Goal: Book appointment/travel/reservation

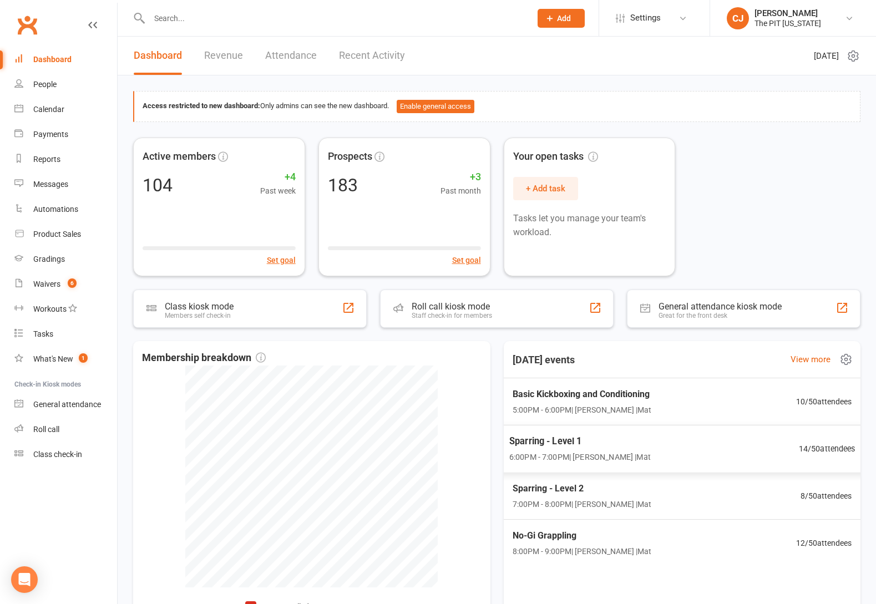
click at [593, 453] on span "6:00PM - 7:00PM | [PERSON_NAME] | Mat" at bounding box center [578, 457] width 141 height 13
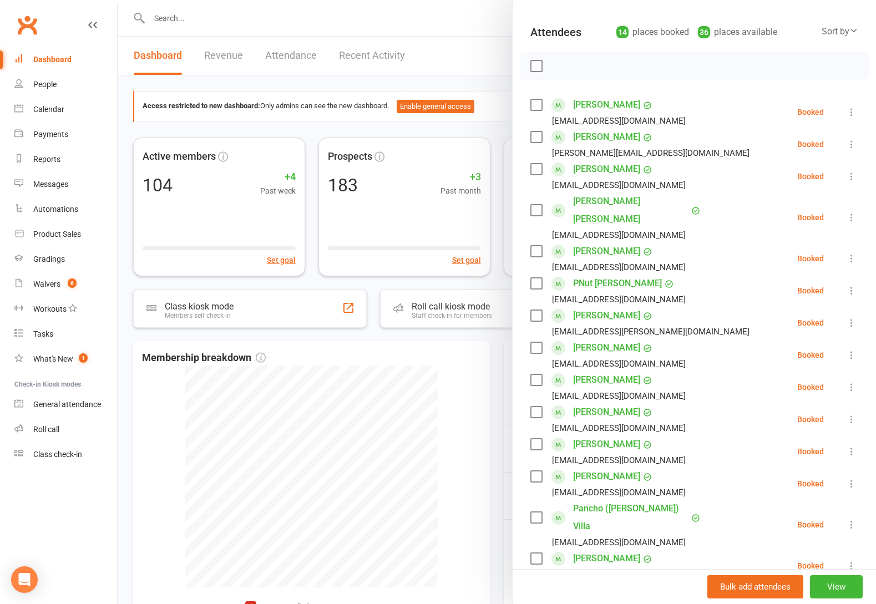
scroll to position [111, 0]
click at [435, 364] on div at bounding box center [497, 302] width 758 height 604
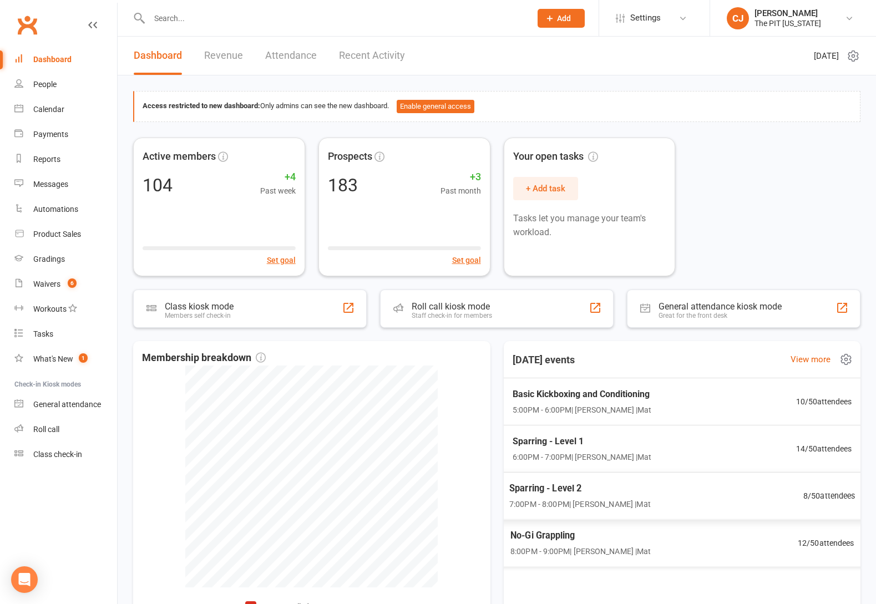
click at [591, 479] on div "Sparring - Level 2 7:00PM - 8:00PM | [PERSON_NAME] | Mat 8 / 50 attendees" at bounding box center [681, 496] width 373 height 48
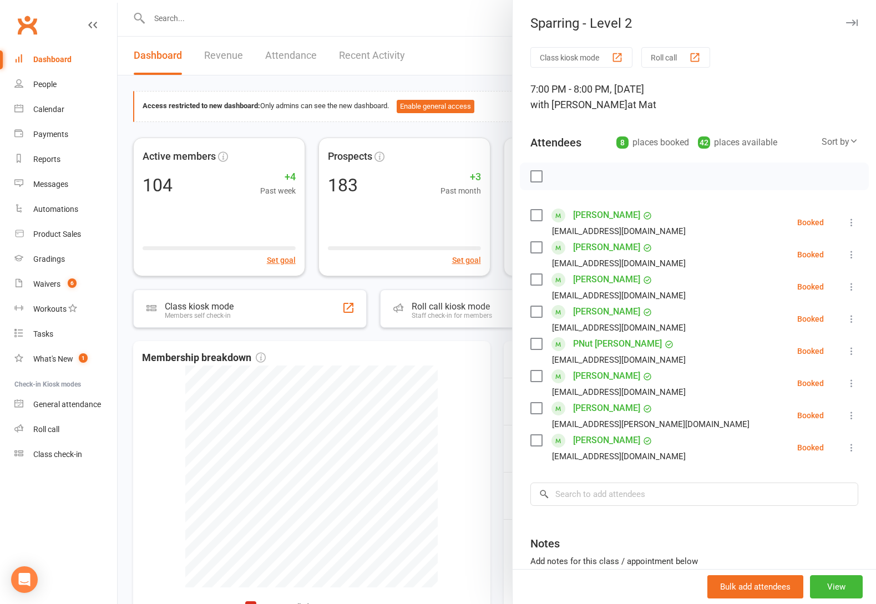
click at [409, 57] on div at bounding box center [497, 302] width 758 height 604
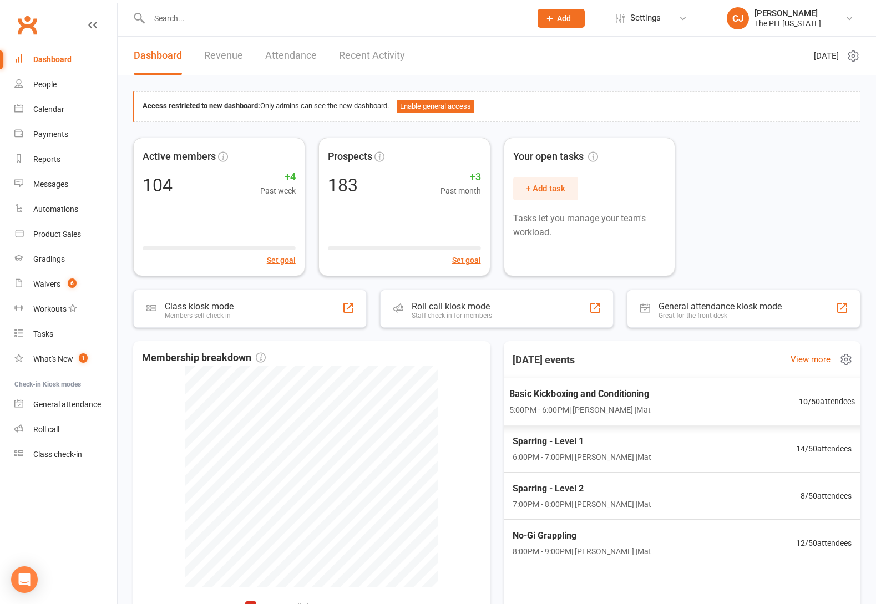
click at [565, 410] on span "5:00PM - 6:00PM | [PERSON_NAME] | Mat" at bounding box center [578, 410] width 141 height 13
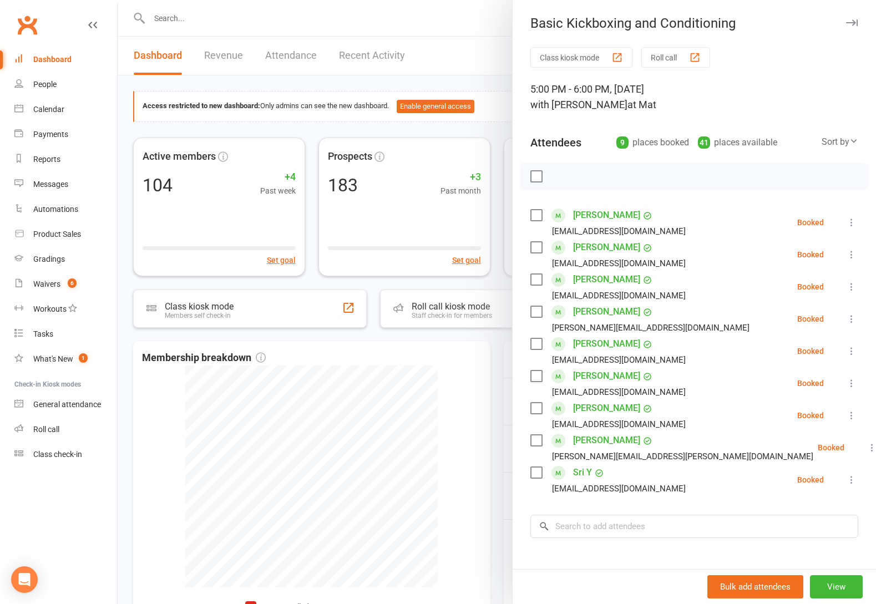
click at [530, 315] on label at bounding box center [535, 311] width 11 height 11
click at [531, 340] on label at bounding box center [535, 343] width 11 height 11
click at [530, 475] on label at bounding box center [535, 472] width 11 height 11
click at [582, 529] on input "search" at bounding box center [694, 526] width 328 height 23
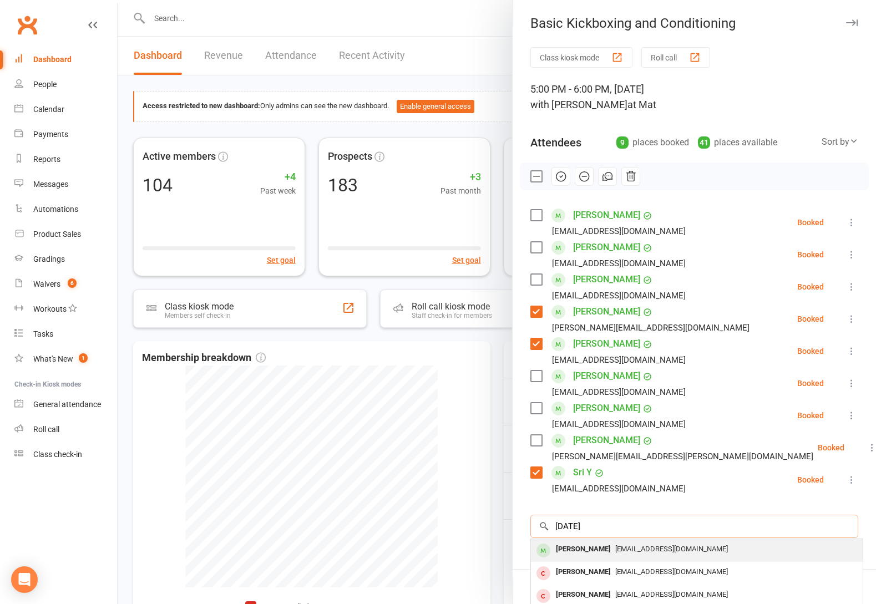
type input "[DATE]"
click at [579, 540] on div "[PERSON_NAME] [EMAIL_ADDRESS][DOMAIN_NAME]" at bounding box center [697, 550] width 332 height 23
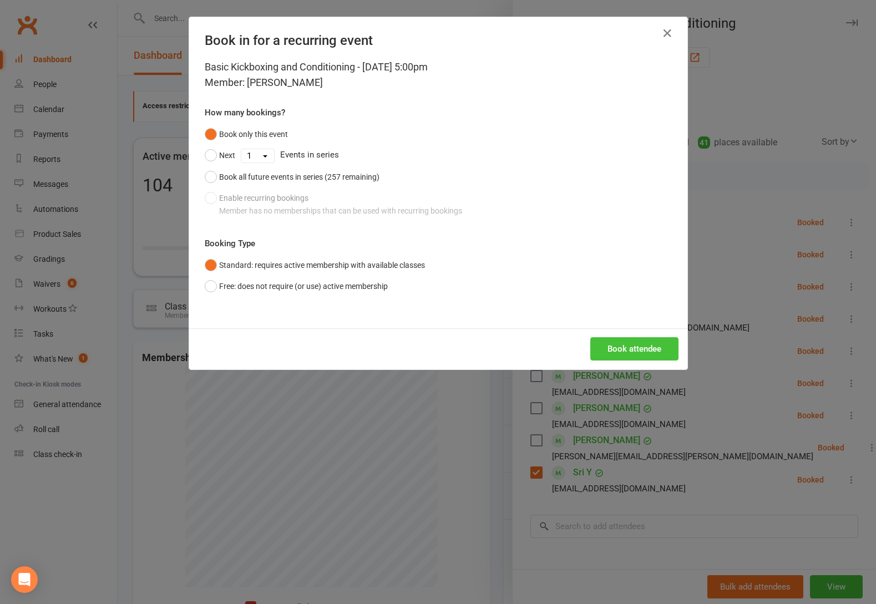
click at [634, 342] on button "Book attendee" at bounding box center [634, 348] width 88 height 23
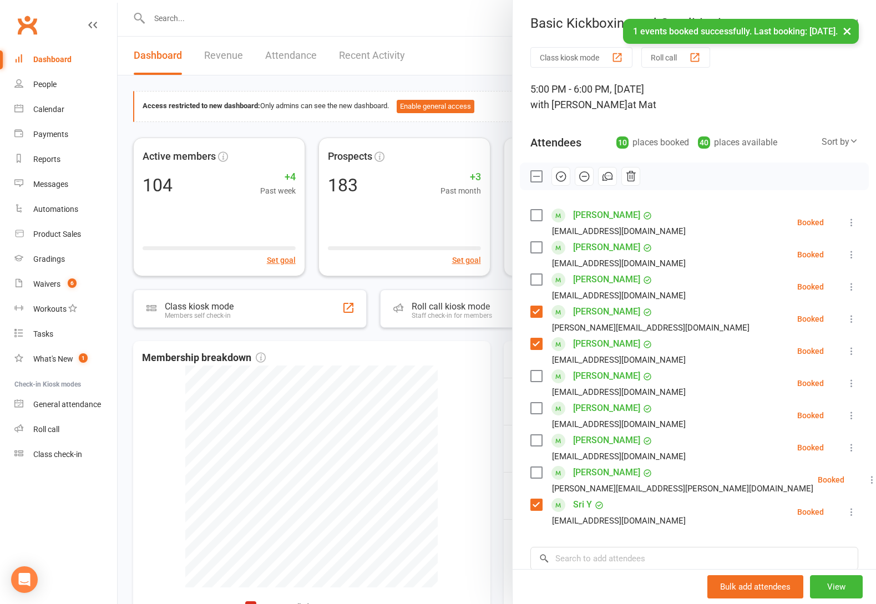
click at [530, 378] on label at bounding box center [535, 375] width 11 height 11
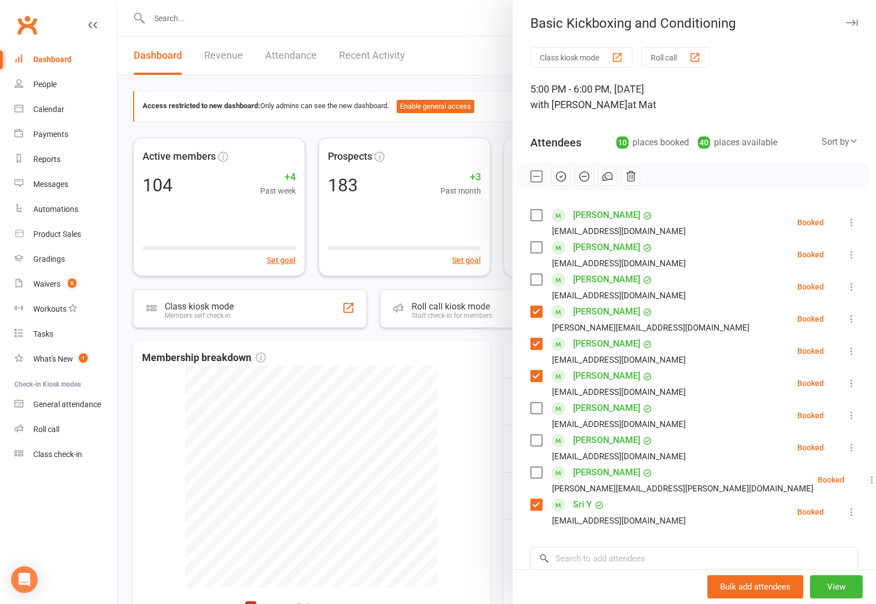
click at [835, 136] on div "Sort by" at bounding box center [839, 142] width 37 height 14
click at [784, 185] on link "First name" at bounding box center [802, 187] width 110 height 22
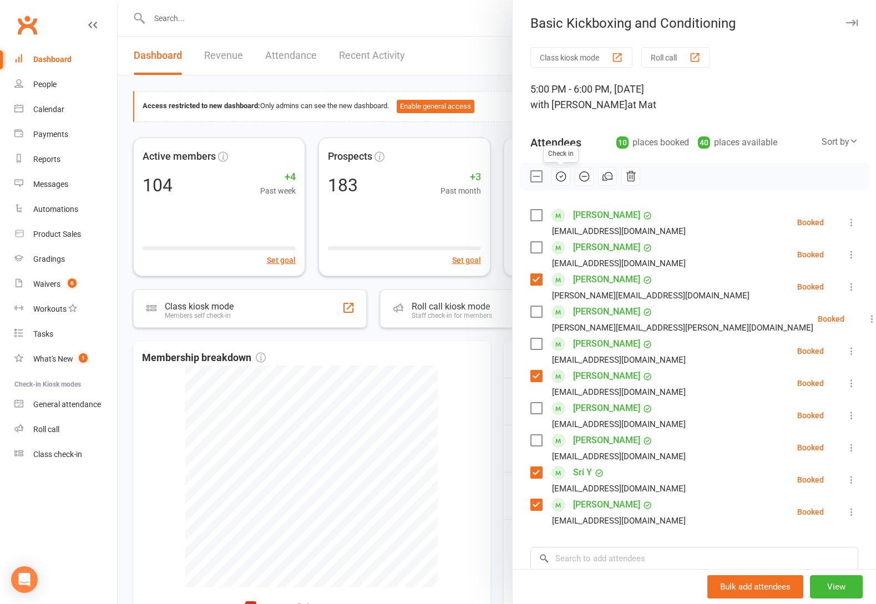
click at [561, 171] on icon "button" at bounding box center [561, 176] width 12 height 12
click at [535, 248] on label at bounding box center [535, 247] width 11 height 11
click at [560, 179] on icon "button" at bounding box center [561, 176] width 12 height 12
click at [532, 213] on label at bounding box center [535, 215] width 11 height 11
click at [534, 308] on label at bounding box center [535, 311] width 11 height 11
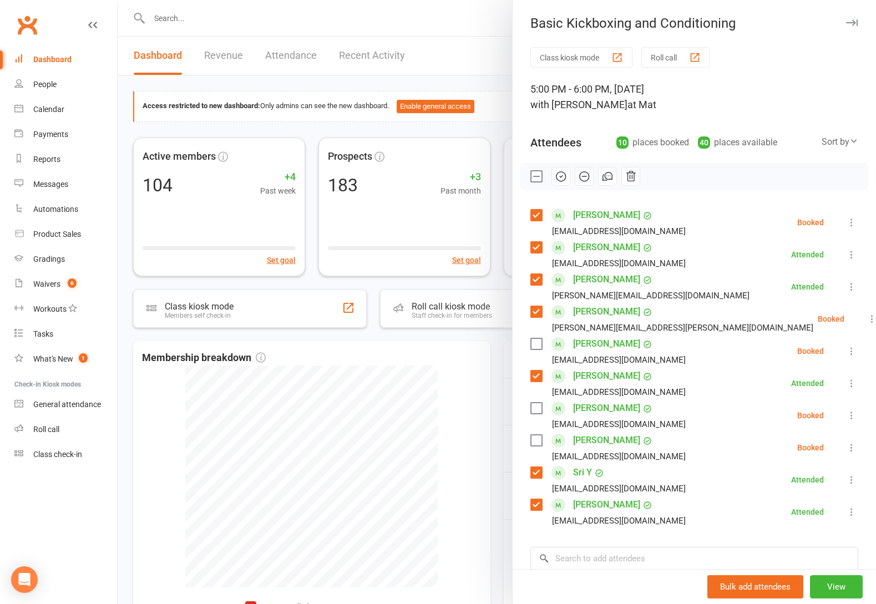
click at [535, 411] on label at bounding box center [535, 408] width 11 height 11
click at [555, 173] on icon "button" at bounding box center [561, 176] width 12 height 12
click at [461, 59] on div at bounding box center [497, 302] width 758 height 604
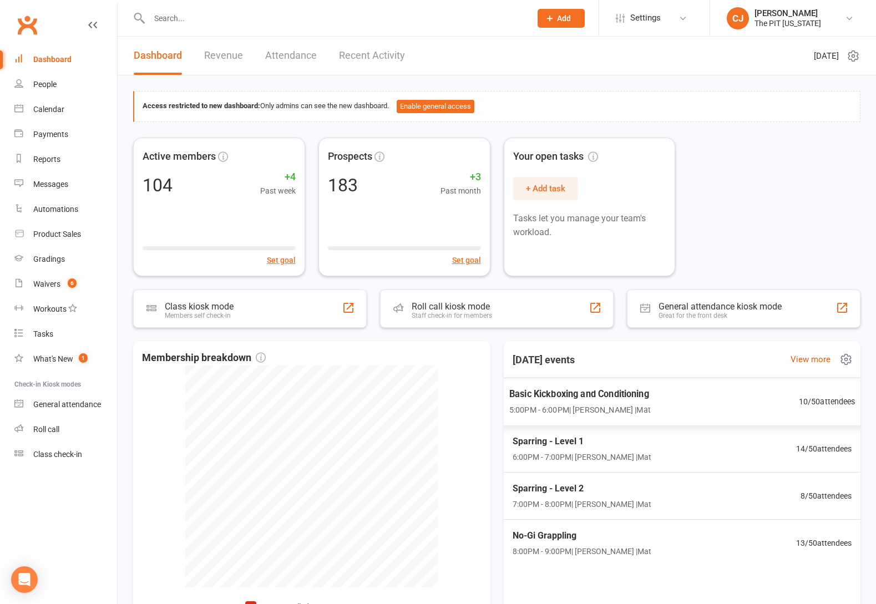
click at [615, 402] on div "Basic Kickboxing and Conditioning 5:00PM - 6:00PM | [PERSON_NAME] | Mat" at bounding box center [578, 401] width 141 height 29
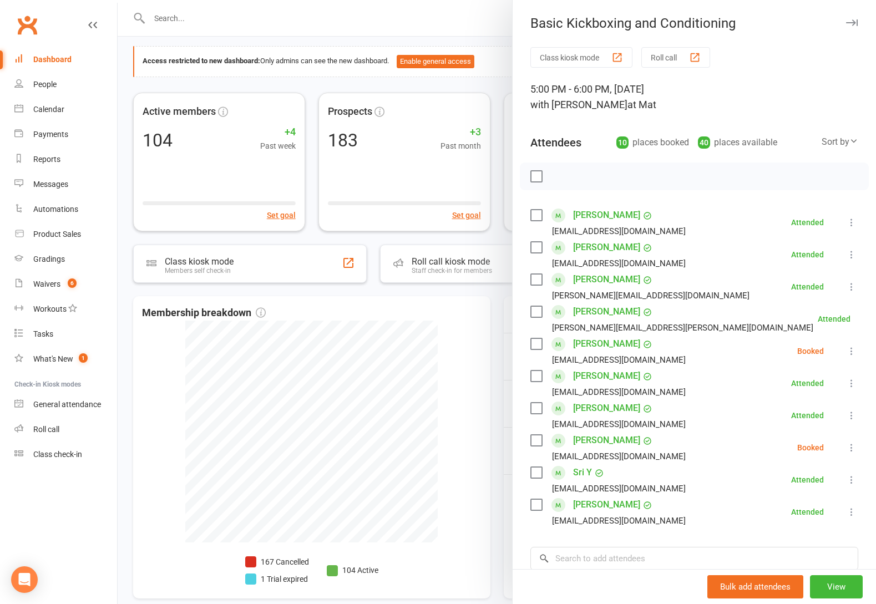
scroll to position [0, 0]
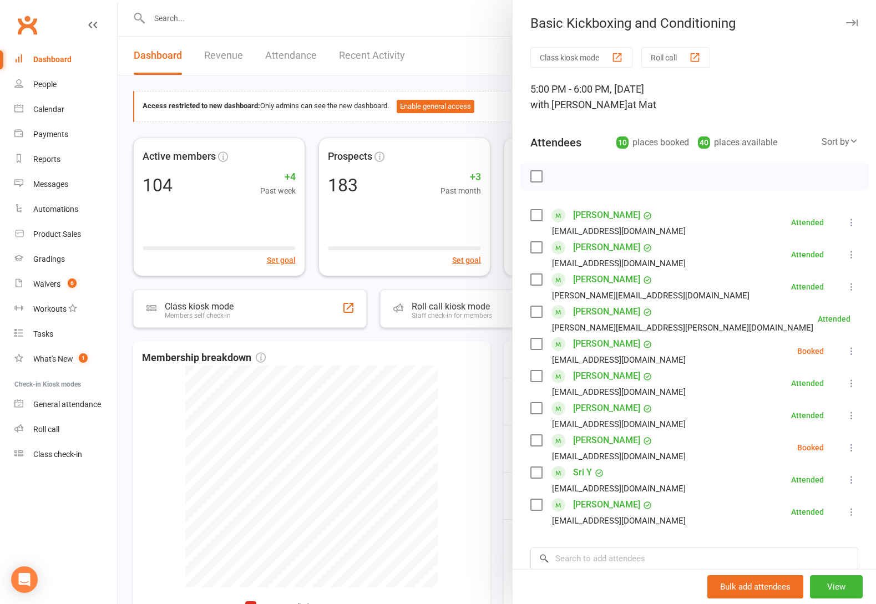
click at [530, 444] on label at bounding box center [535, 440] width 11 height 11
click at [557, 177] on icon "button" at bounding box center [561, 176] width 12 height 12
